Goal: Task Accomplishment & Management: Use online tool/utility

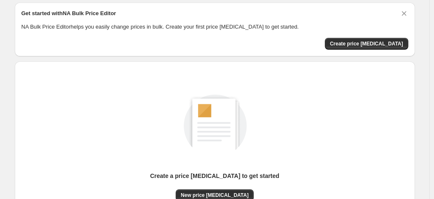
scroll to position [42, 0]
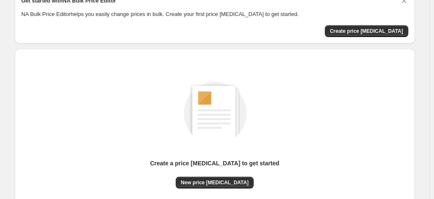
click at [205, 189] on div "Create a price [MEDICAL_DATA] to get started New price [MEDICAL_DATA]" at bounding box center [215, 136] width 387 height 160
click at [202, 187] on button "New price [MEDICAL_DATA]" at bounding box center [215, 183] width 78 height 12
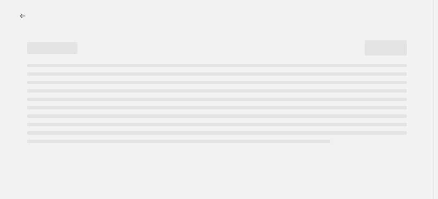
select select "percentage"
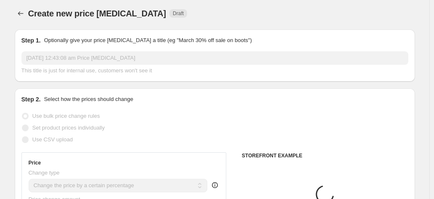
scroll to position [126, 0]
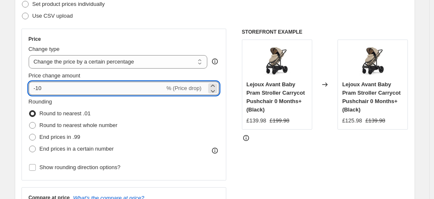
click at [88, 86] on input "-10" at bounding box center [97, 88] width 136 height 13
type input "-1"
type input "-20"
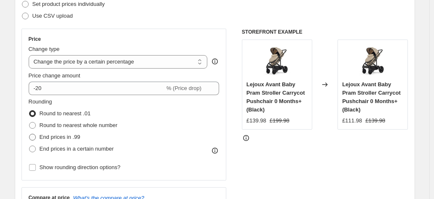
click at [72, 136] on span "End prices in .99" at bounding box center [60, 137] width 41 height 6
click at [30, 134] on input "End prices in .99" at bounding box center [29, 134] width 0 height 0
radio input "true"
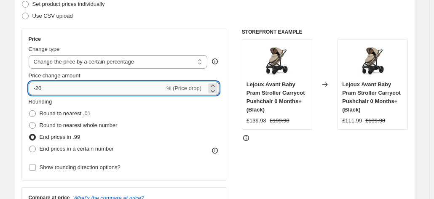
click at [71, 89] on input "-20" at bounding box center [97, 88] width 136 height 13
type input "-2"
type input "-30"
click at [70, 137] on span "End prices in .99" at bounding box center [60, 137] width 41 height 6
click at [30, 134] on input "End prices in .99" at bounding box center [29, 134] width 0 height 0
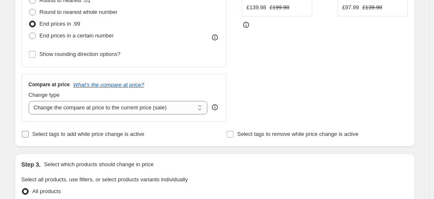
scroll to position [253, 0]
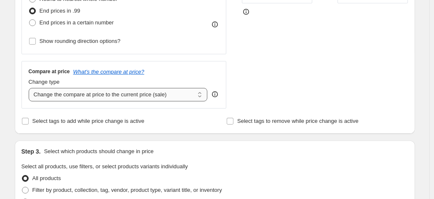
click at [117, 97] on select "Change the compare at price to the current price (sale) Change the compare at p…" at bounding box center [118, 94] width 179 height 13
select select "remove"
click at [30, 88] on select "Change the compare at price to the current price (sale) Change the compare at p…" at bounding box center [118, 94] width 179 height 13
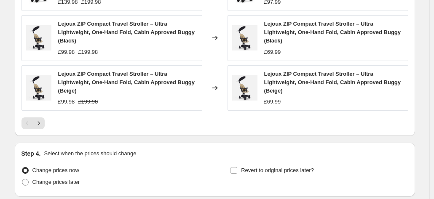
scroll to position [629, 0]
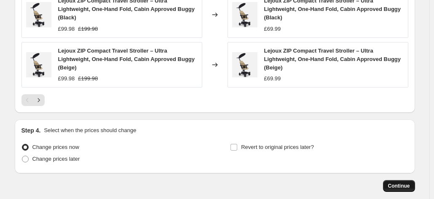
click at [393, 181] on button "Continue" at bounding box center [399, 186] width 32 height 12
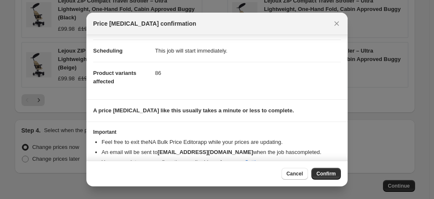
scroll to position [77, 0]
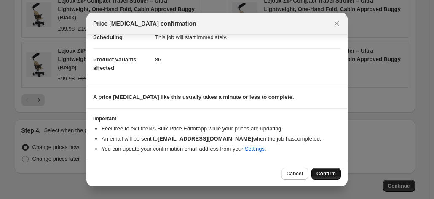
click at [329, 172] on span "Confirm" at bounding box center [326, 174] width 19 height 7
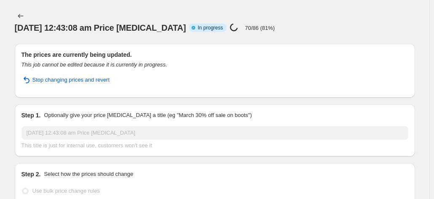
select select "percentage"
select select "remove"
